Goal: Find specific page/section: Find specific page/section

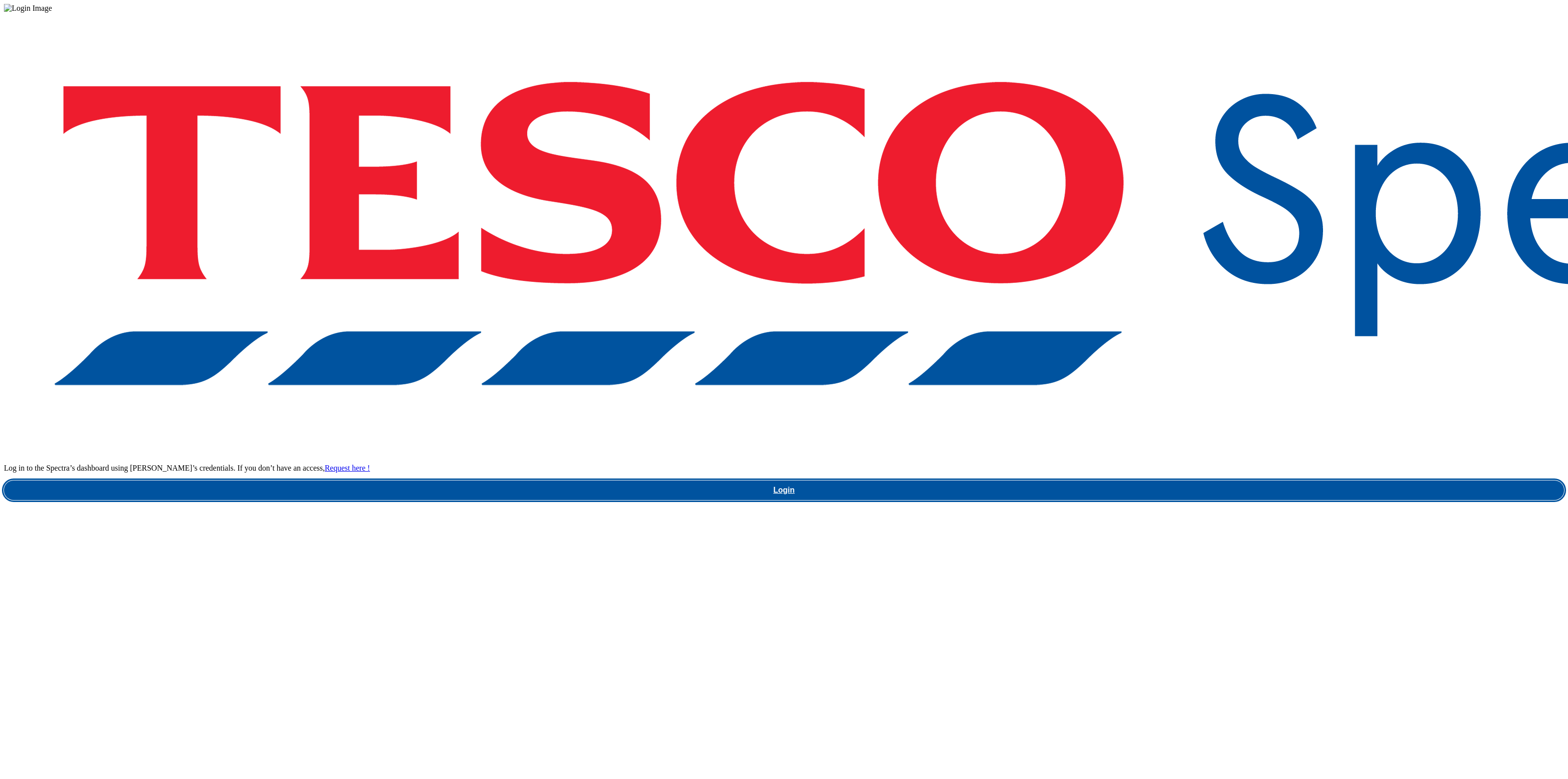
click at [1201, 481] on link "Login" at bounding box center [783, 490] width 1560 height 19
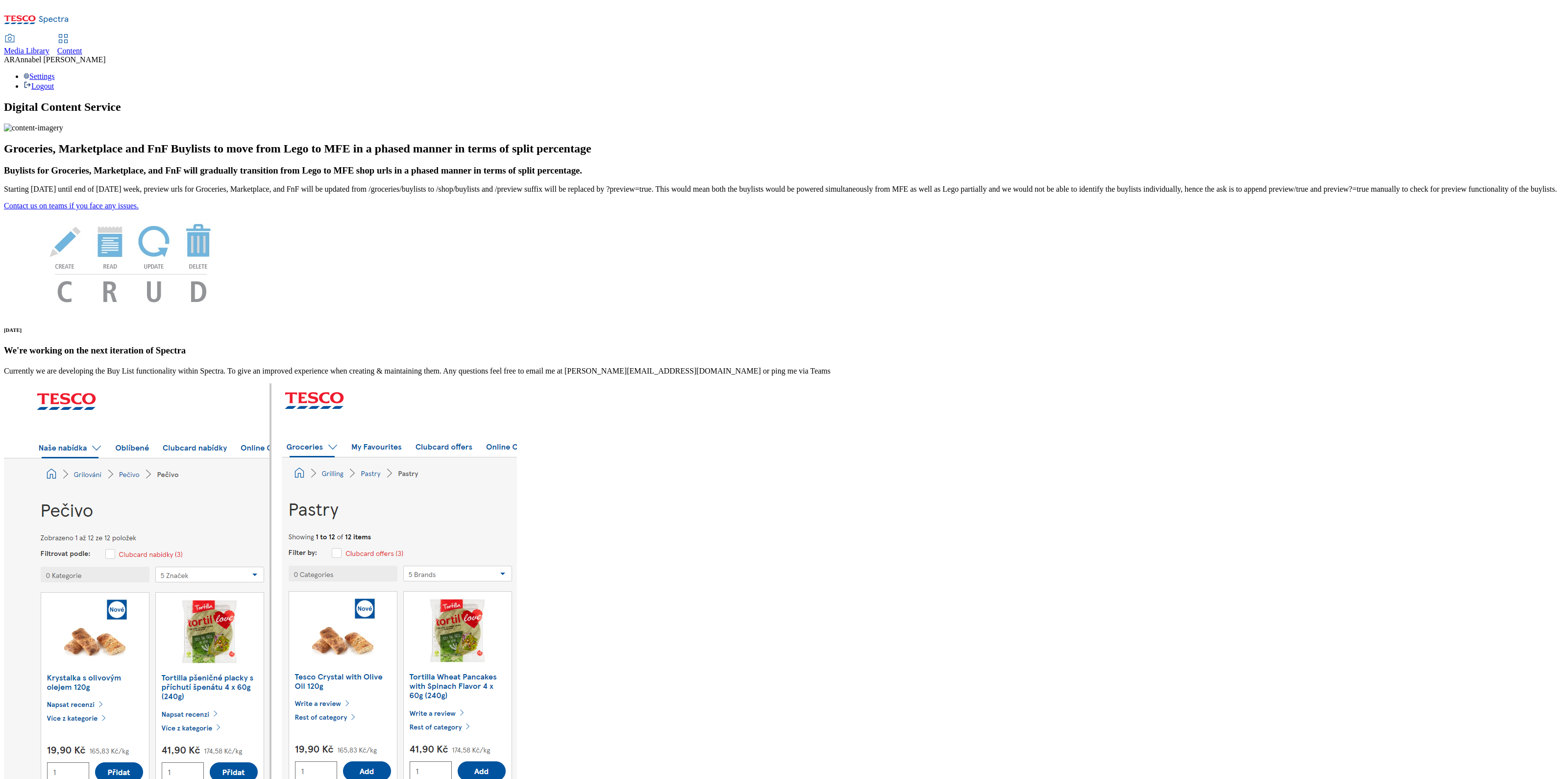
click at [82, 46] on div "Content" at bounding box center [69, 51] width 25 height 9
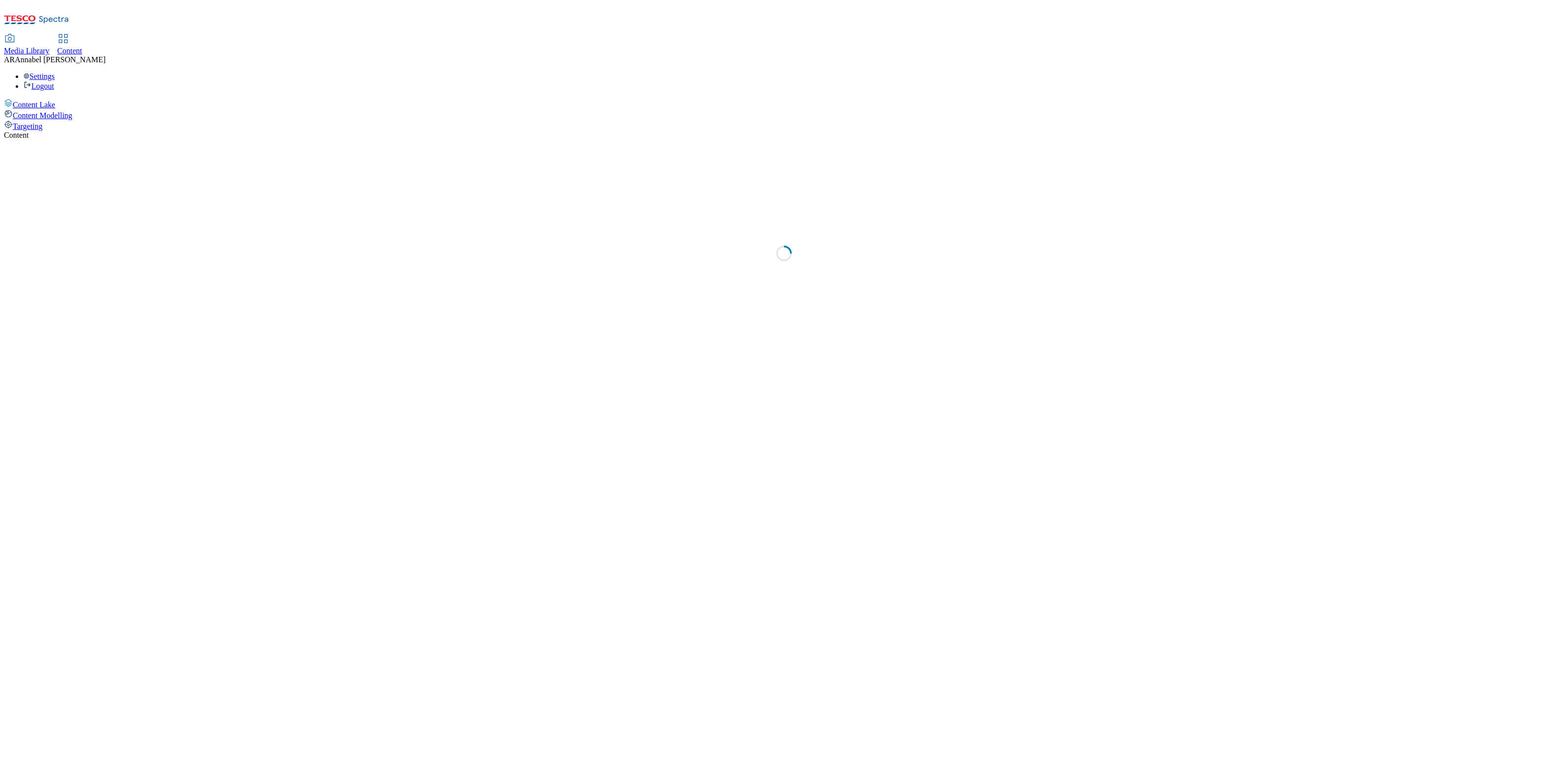
select select "ghs-uk"
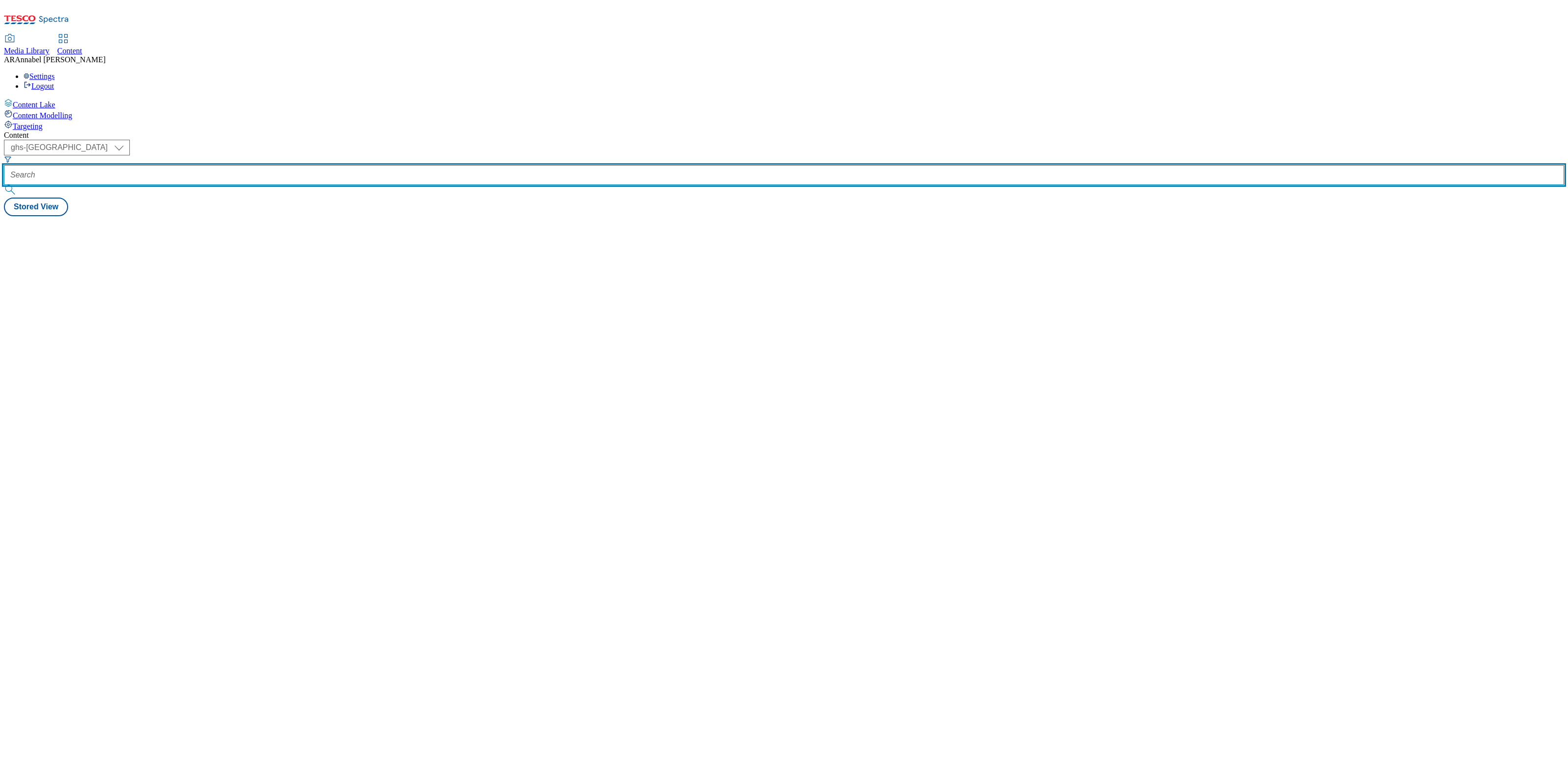
click at [233, 165] on input "text" at bounding box center [783, 175] width 1560 height 19
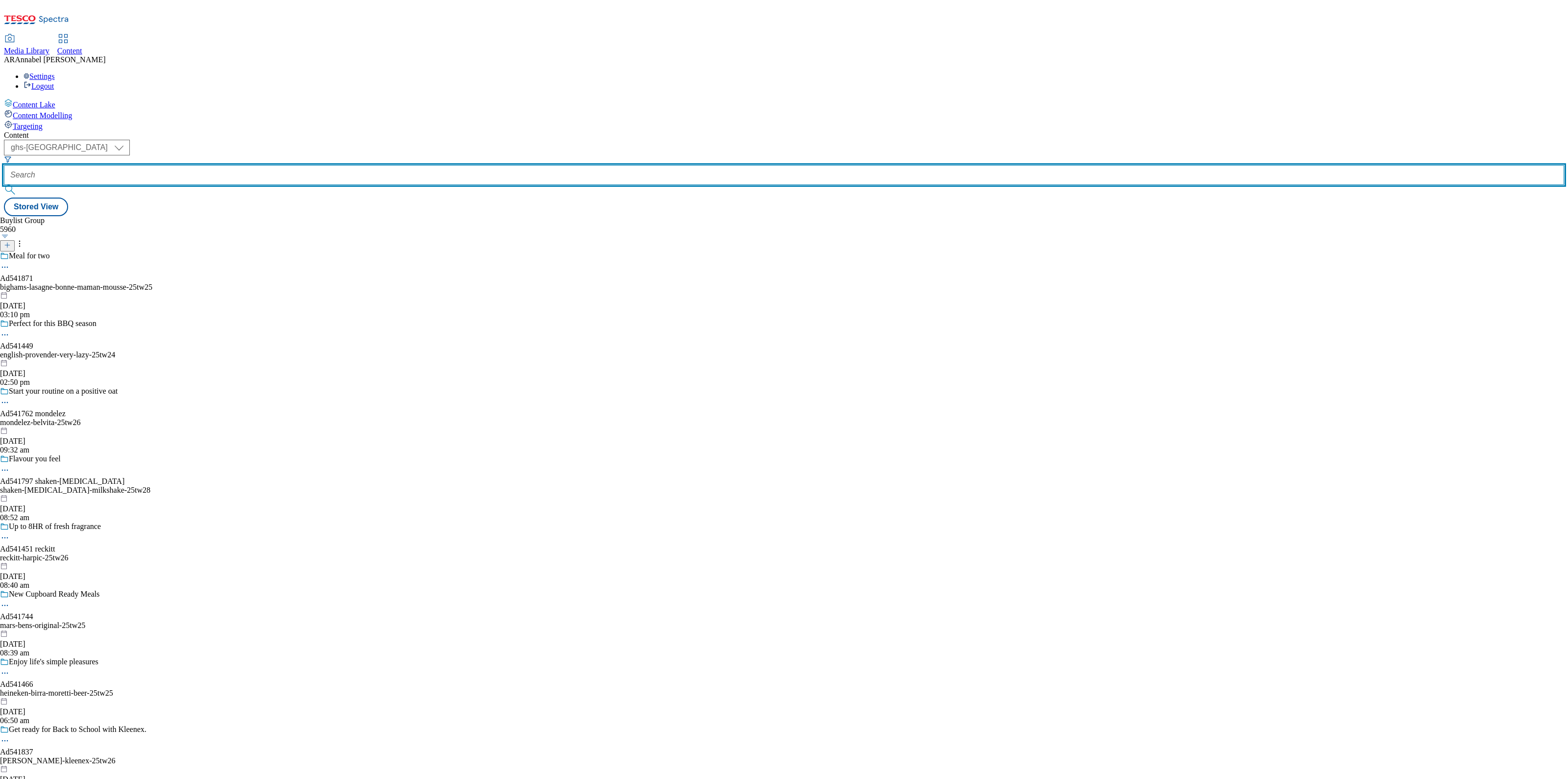
paste input "541743-Cesar-TTW"
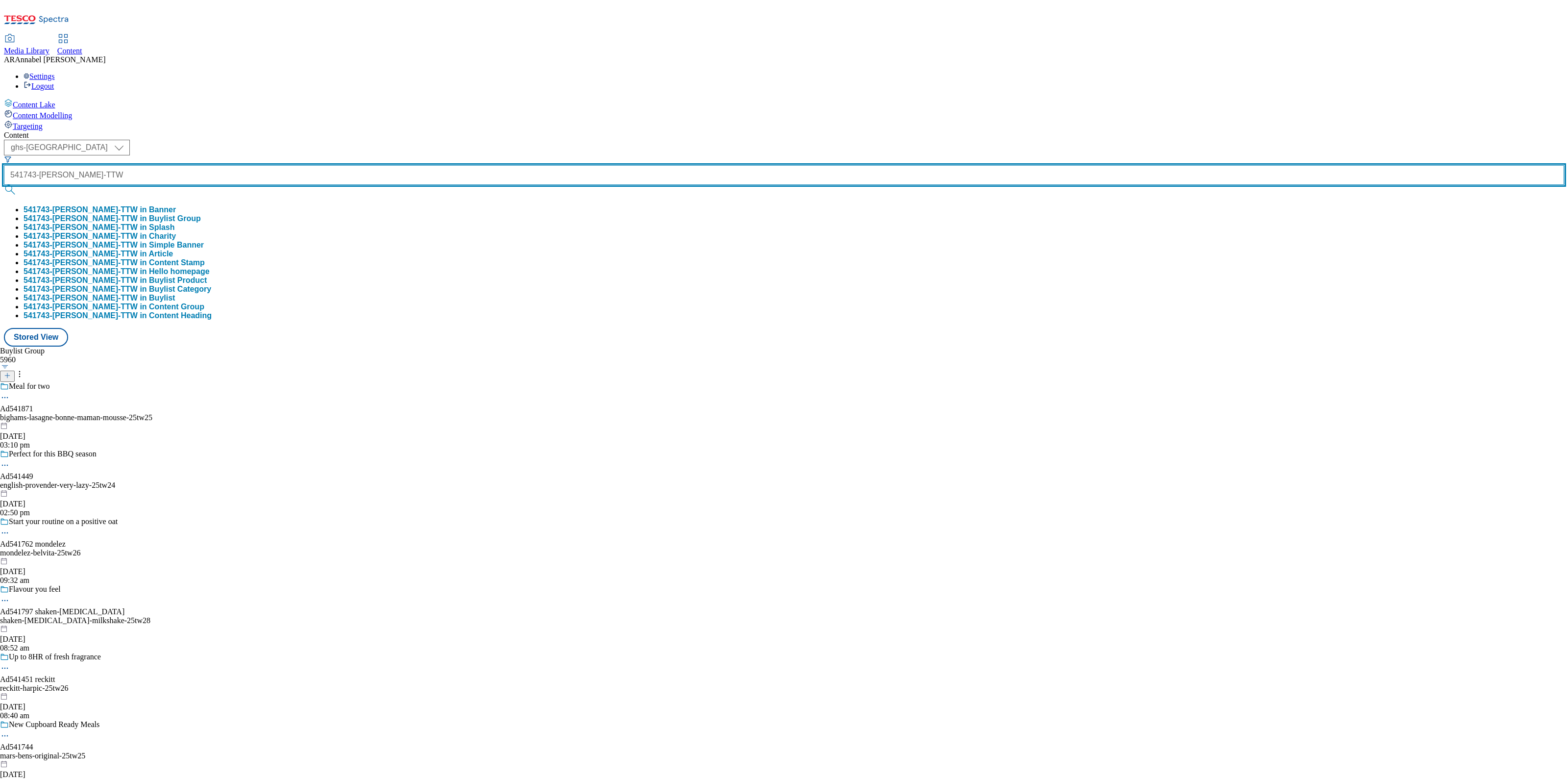
type input "541743-Cesar-TTW"
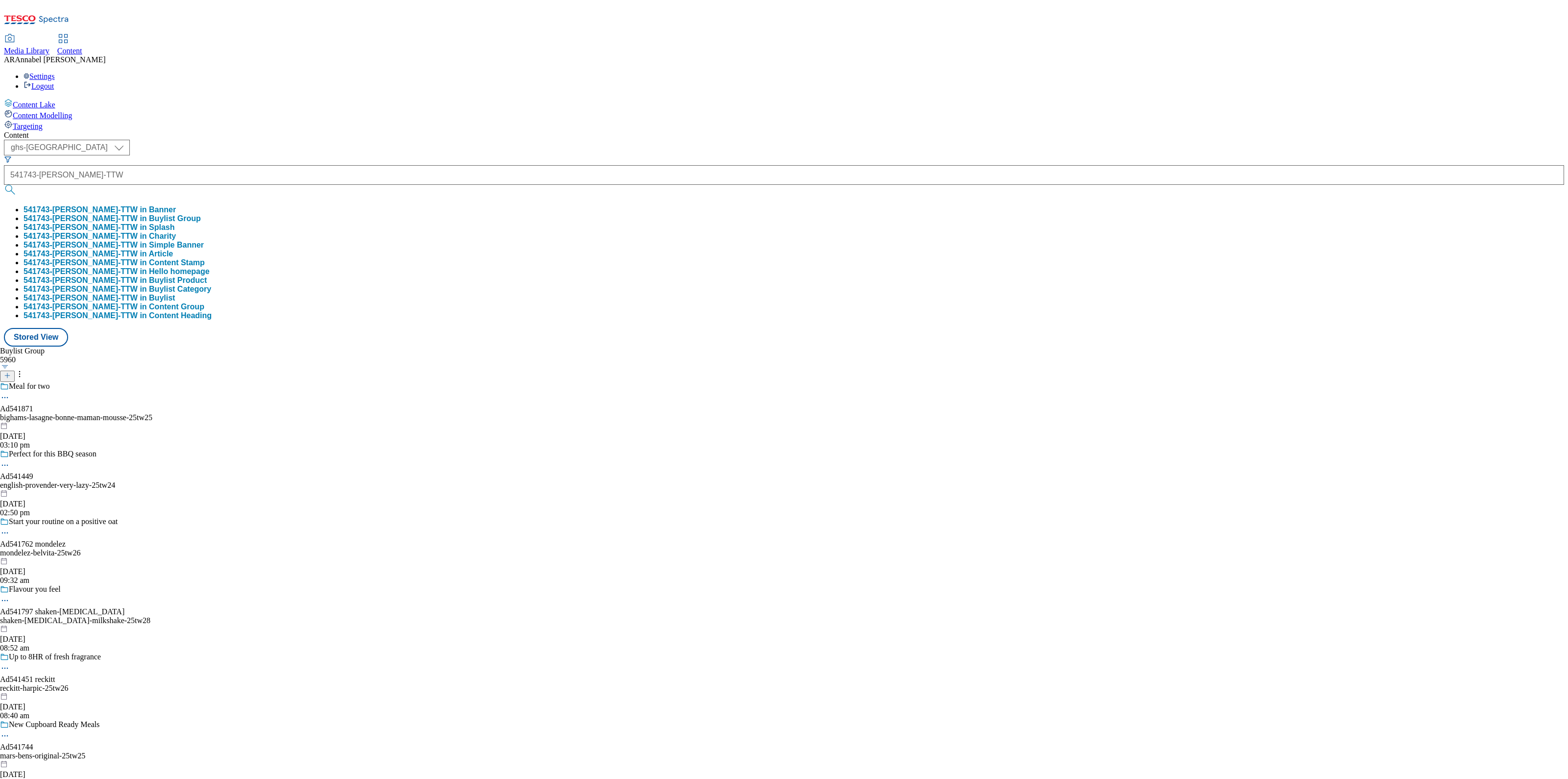
click at [201, 214] on button "541743-Cesar-TTW in Buylist Group" at bounding box center [112, 219] width 177 height 9
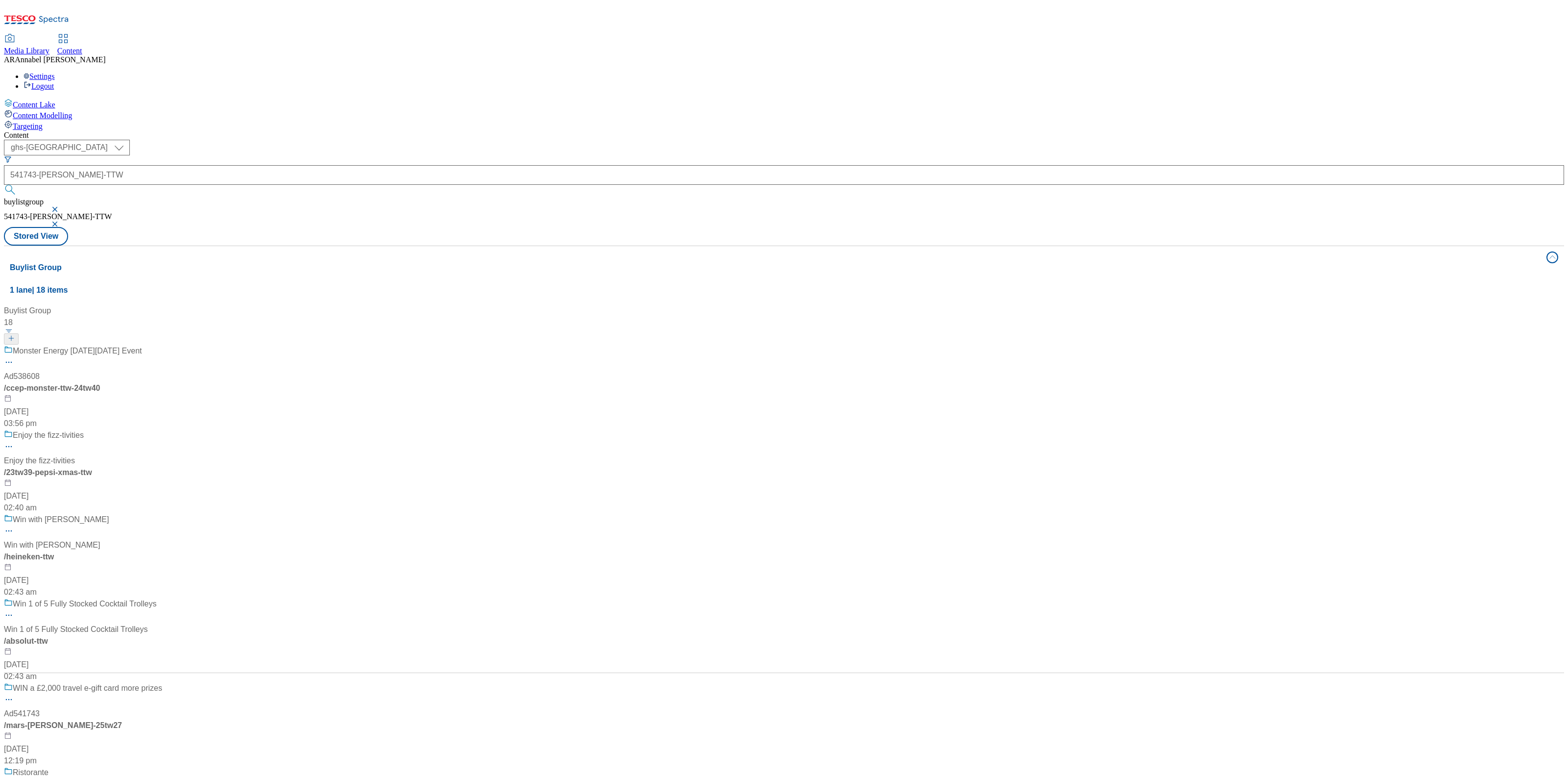
click at [242, 345] on div "Monster Energy Black Friday Event" at bounding box center [181, 358] width 355 height 26
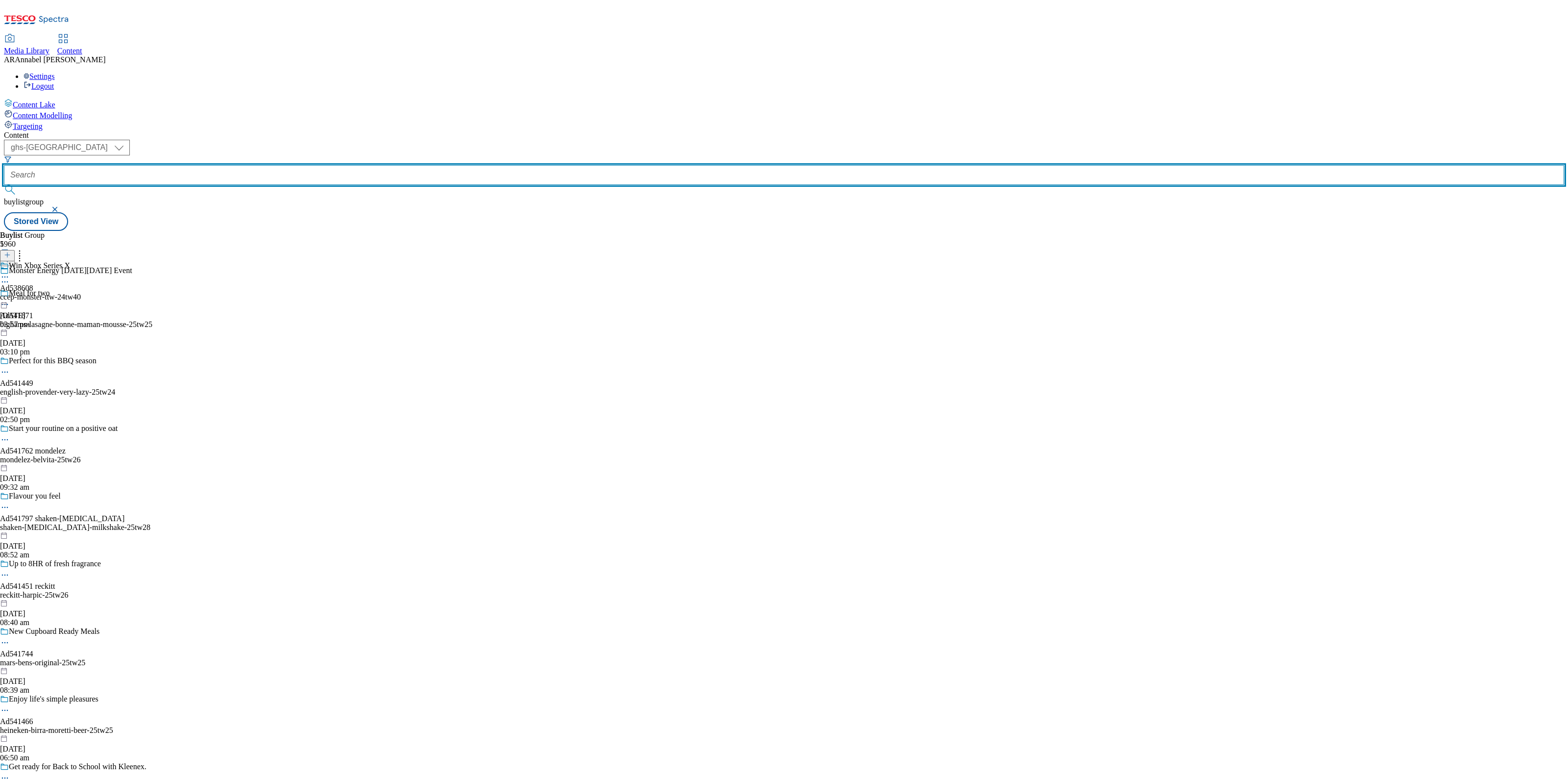
click at [234, 165] on input "text" at bounding box center [783, 175] width 1560 height 19
paste input "541743-Cesar-TTW"
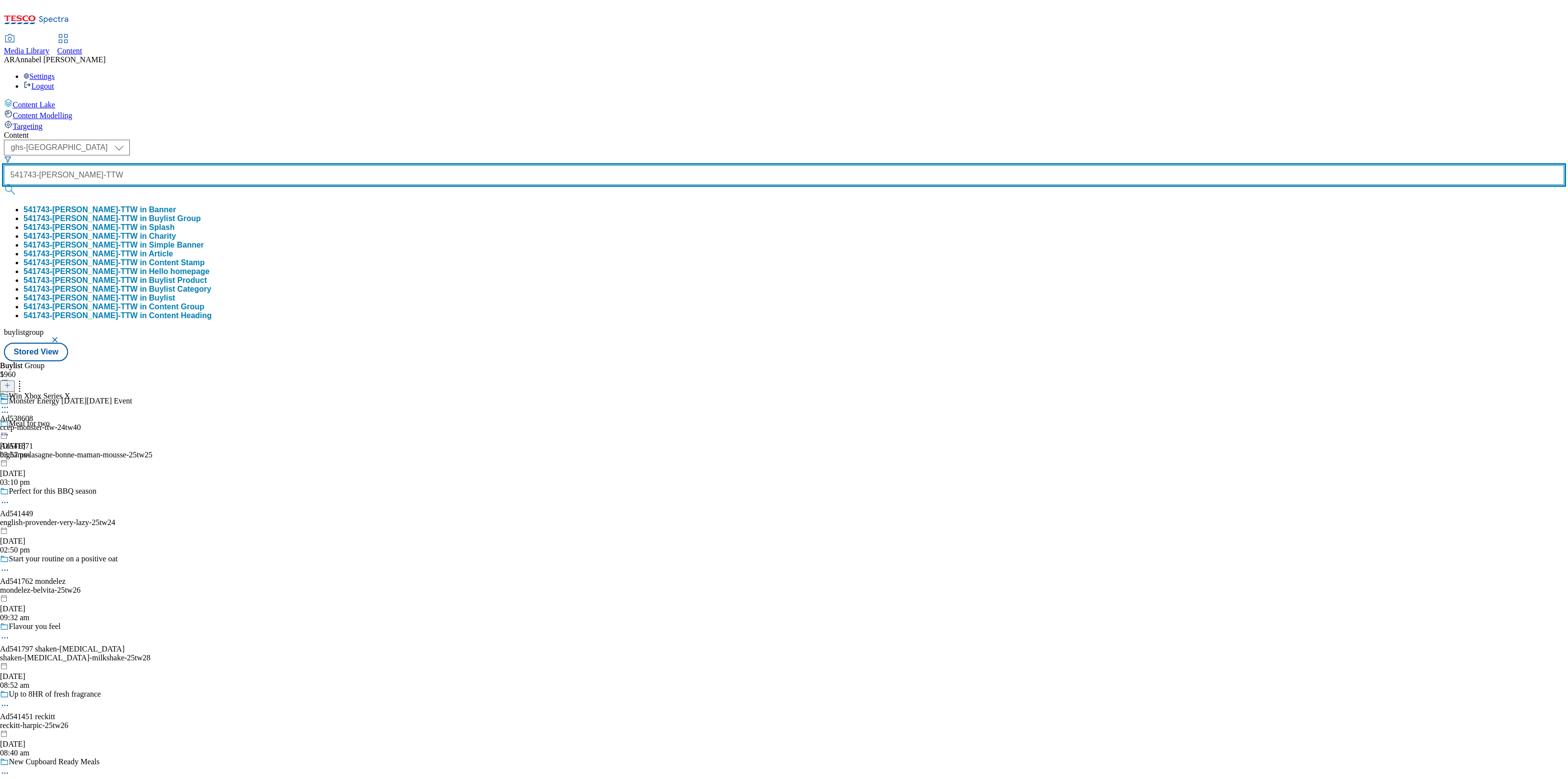
type input "541743-Cesar-TTW"
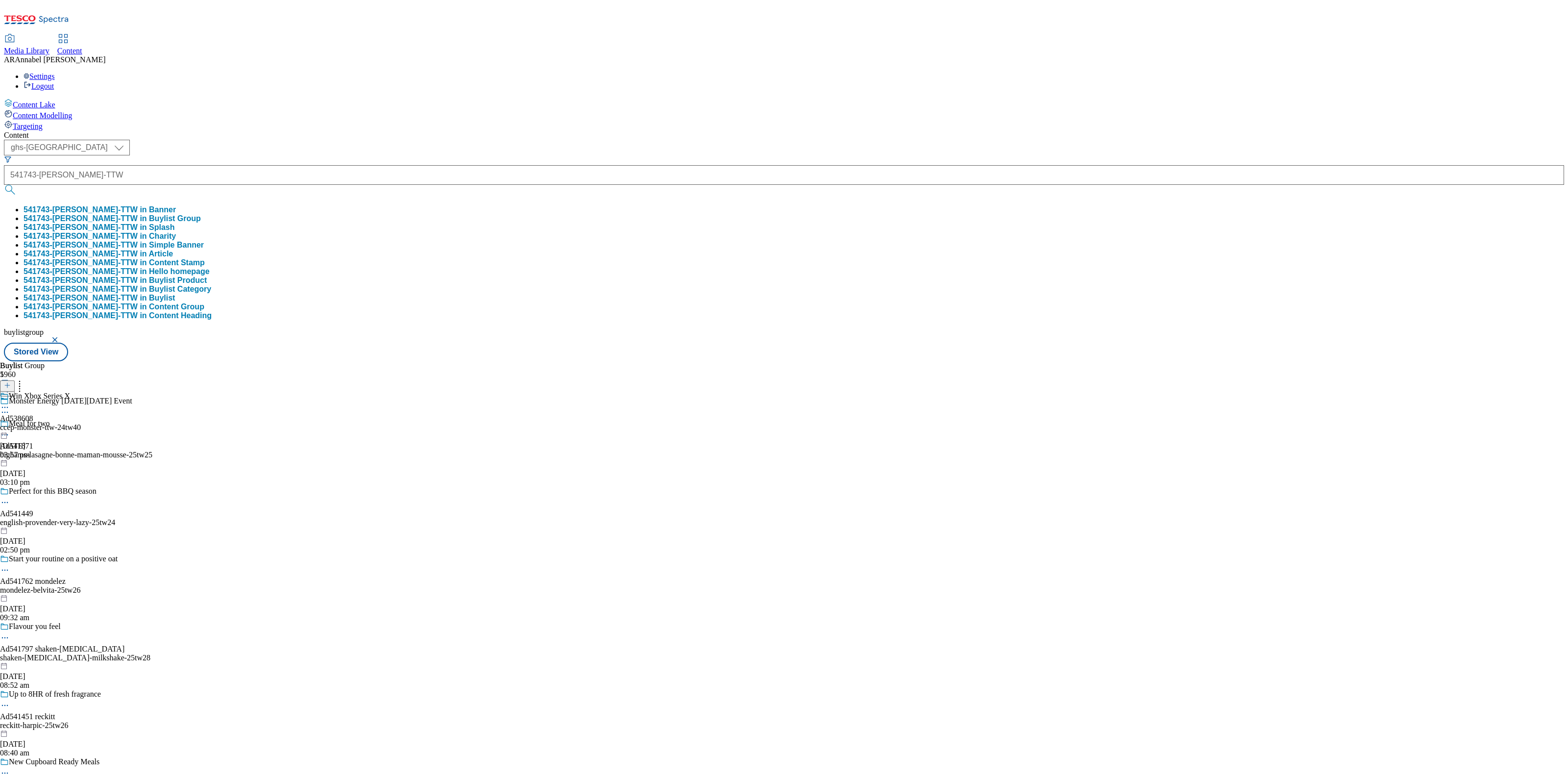
click at [201, 214] on button "541743-Cesar-TTW in Buylist Group" at bounding box center [112, 219] width 177 height 9
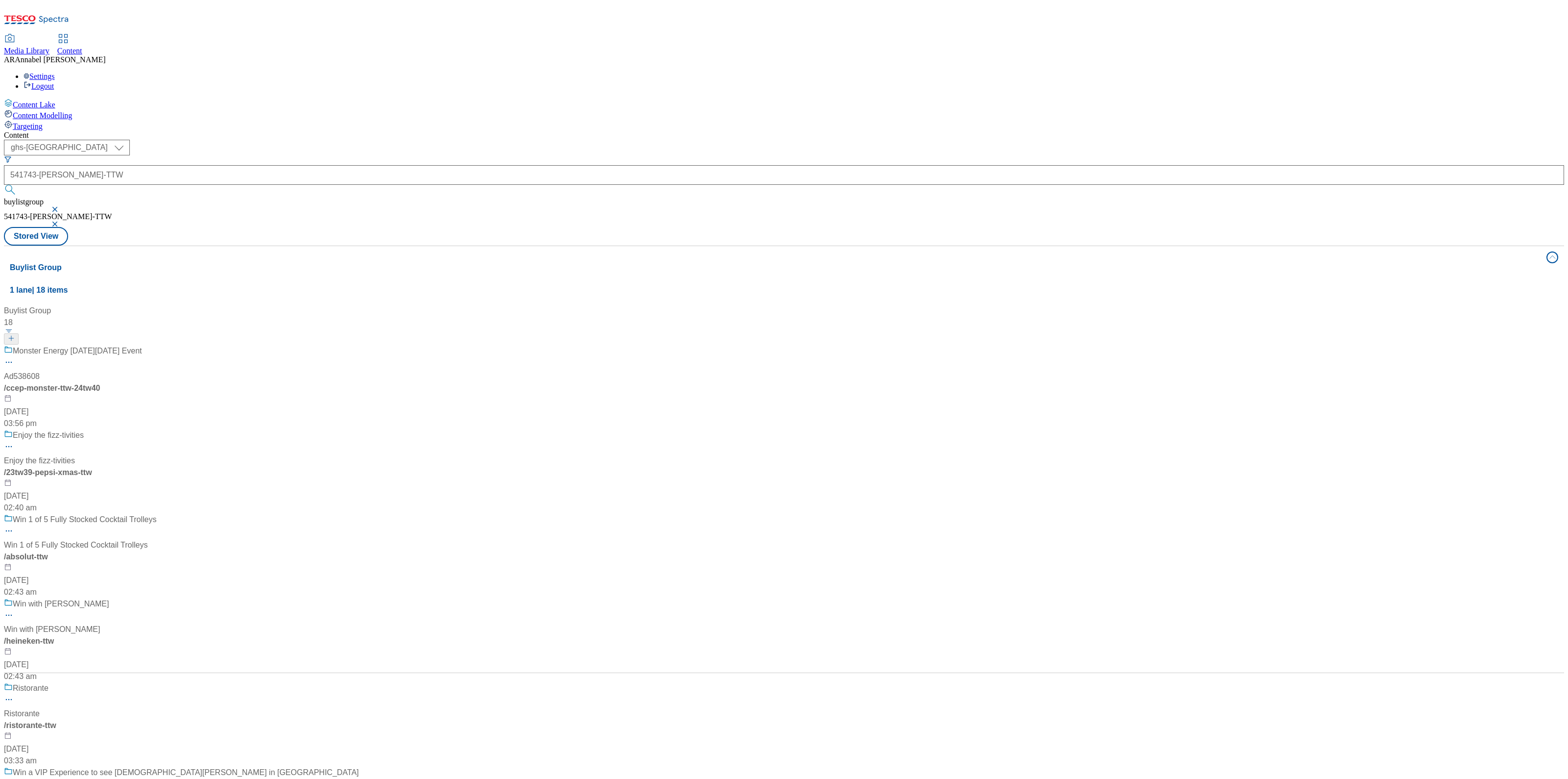
scroll to position [490, 0]
